Goal: Communication & Community: Ask a question

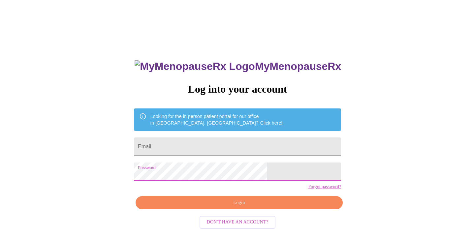
click at [194, 142] on input "Email" at bounding box center [237, 147] width 207 height 18
type input "[EMAIL_ADDRESS][DOMAIN_NAME]"
click at [218, 207] on span "Login" at bounding box center [239, 203] width 192 height 8
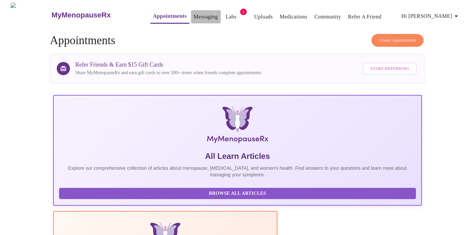
click at [194, 14] on link "Messaging" at bounding box center [206, 16] width 24 height 9
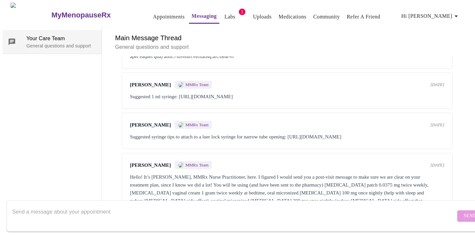
scroll to position [559, 0]
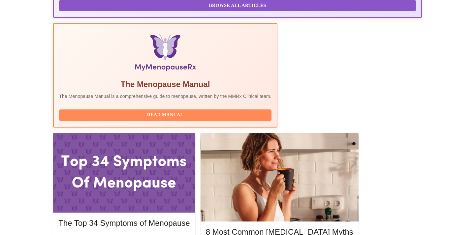
scroll to position [193, 0]
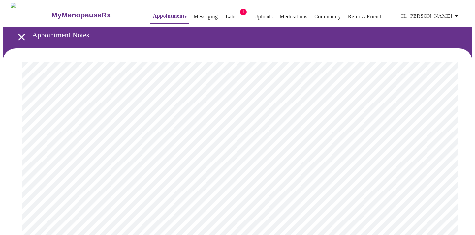
click at [194, 14] on link "Messaging" at bounding box center [206, 16] width 24 height 9
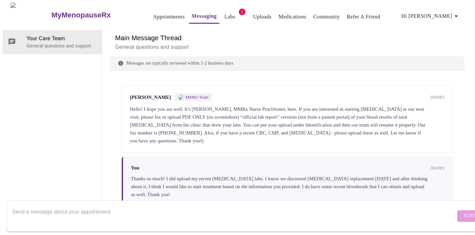
scroll to position [559, 0]
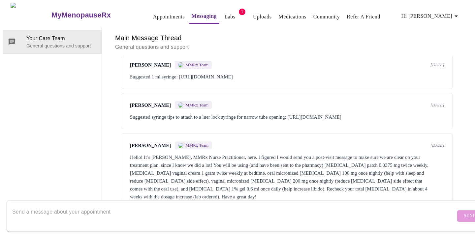
click at [134, 208] on textarea "Send a message about your appointment" at bounding box center [234, 216] width 444 height 21
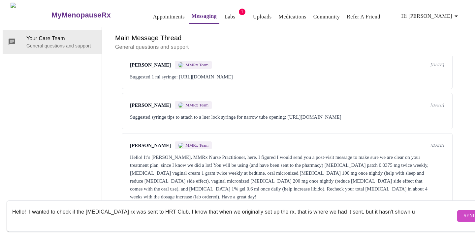
type textarea "Hello! I wanted to check if the [MEDICAL_DATA] rx was sent to HRT Club. I know …"
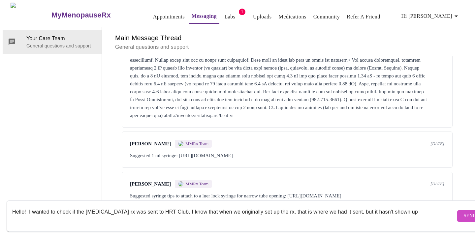
scroll to position [422, 0]
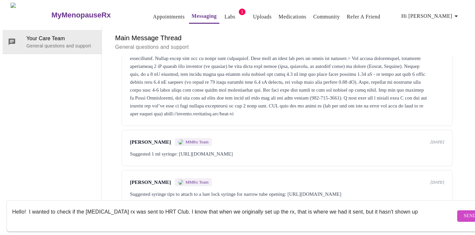
drag, startPoint x: 414, startPoint y: 208, endPoint x: 4, endPoint y: 203, distance: 409.6
click at [4, 203] on div "MyMenopauseRx Appointments Messaging Labs 1 Uploads Medications Community Refer…" at bounding box center [238, 106] width 470 height 207
